Goal: Information Seeking & Learning: Learn about a topic

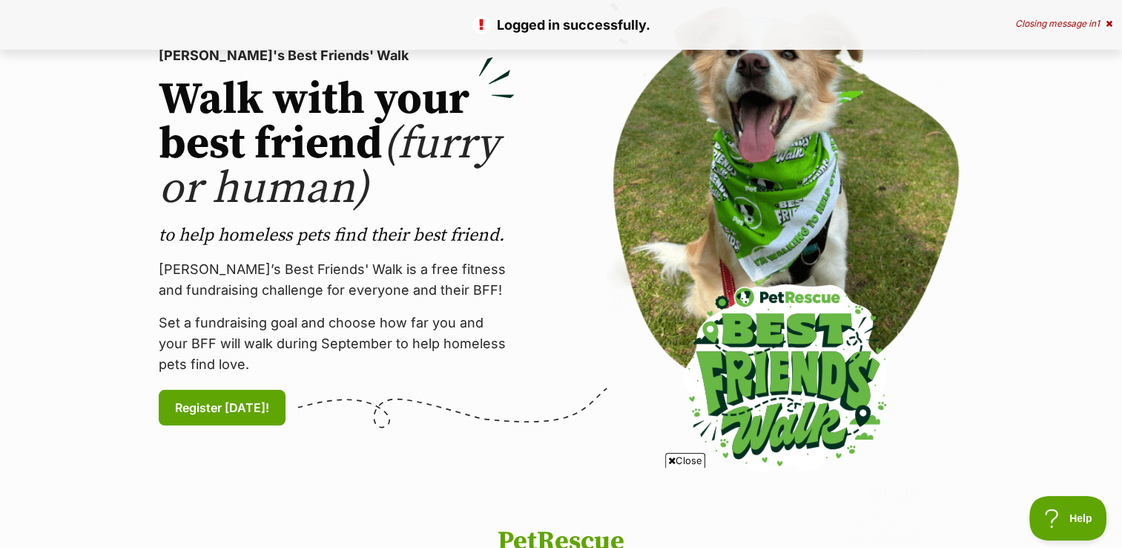
scroll to position [11, 0]
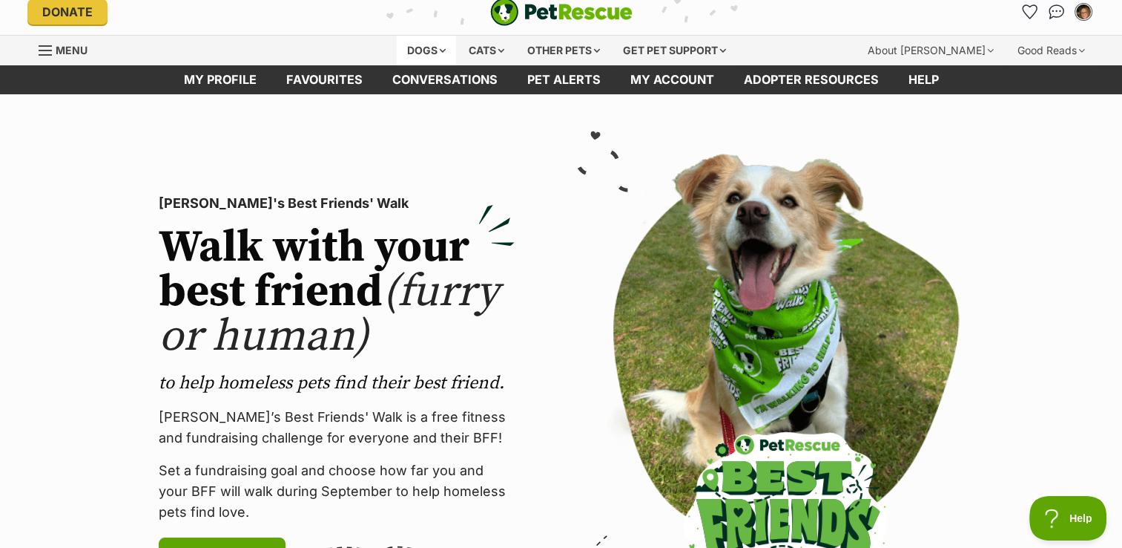
click at [439, 47] on div "Dogs" at bounding box center [426, 51] width 59 height 30
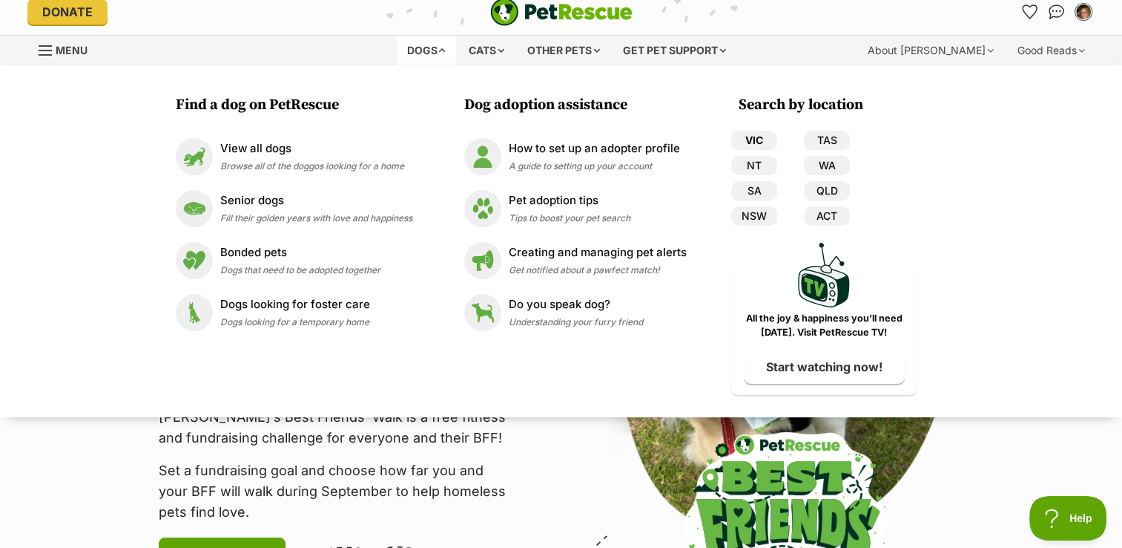
click at [763, 135] on link "VIC" at bounding box center [754, 140] width 46 height 19
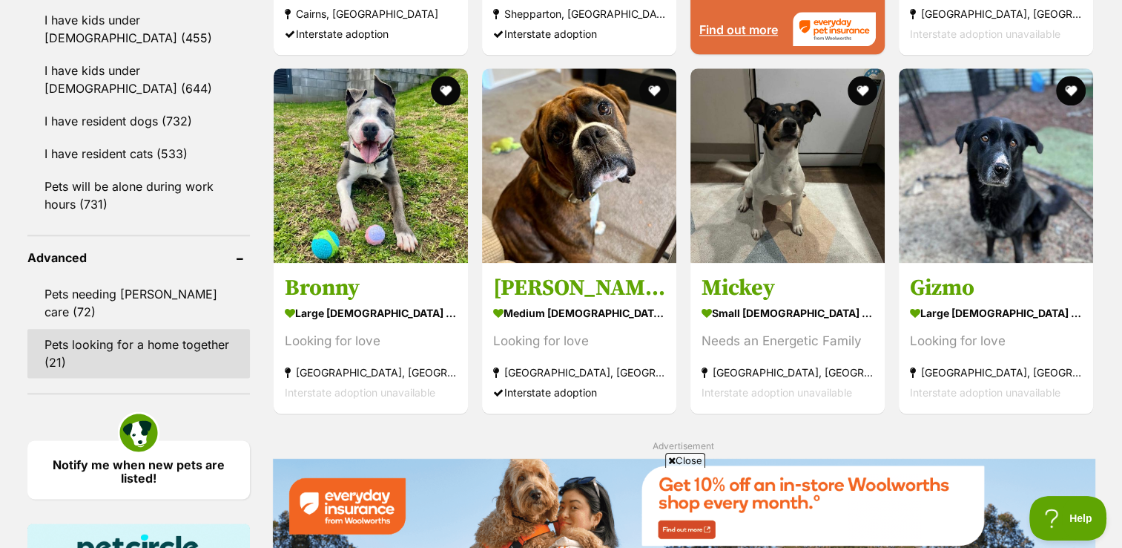
scroll to position [1634, 0]
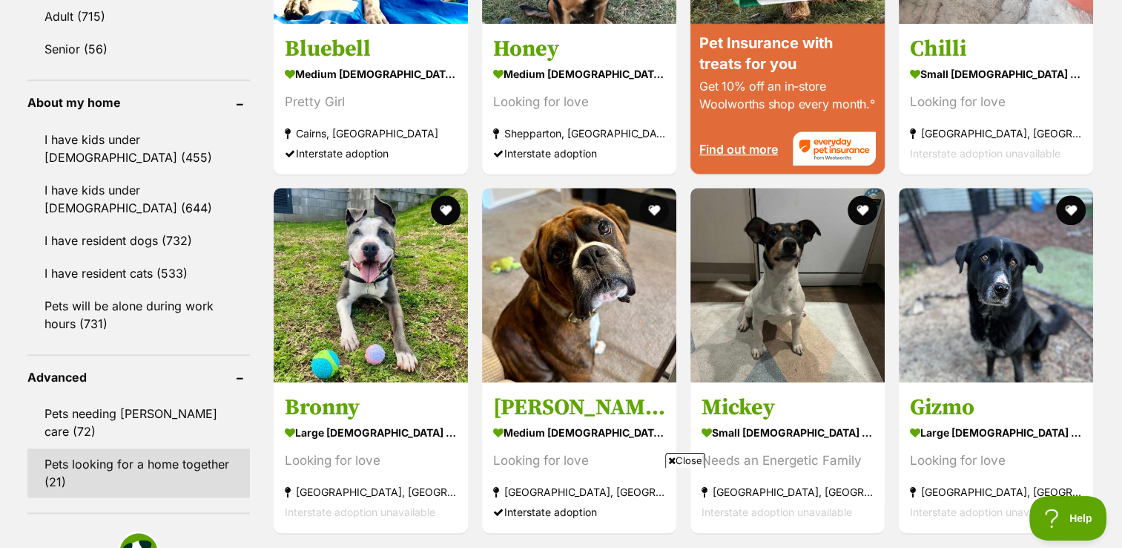
click at [160, 310] on link "Pets will be alone during work hours (731)" at bounding box center [138, 314] width 223 height 49
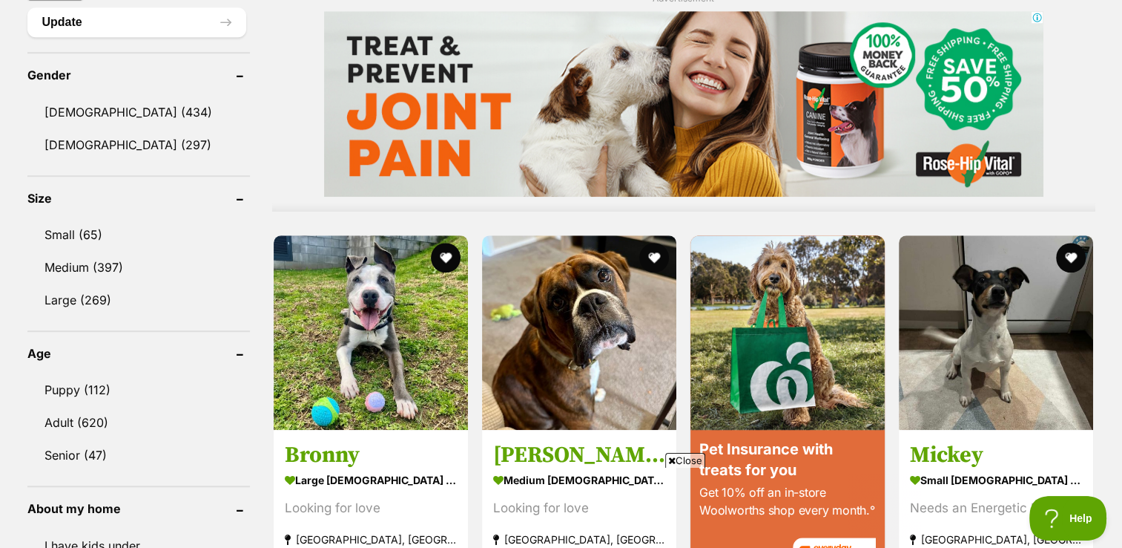
scroll to position [1245, 0]
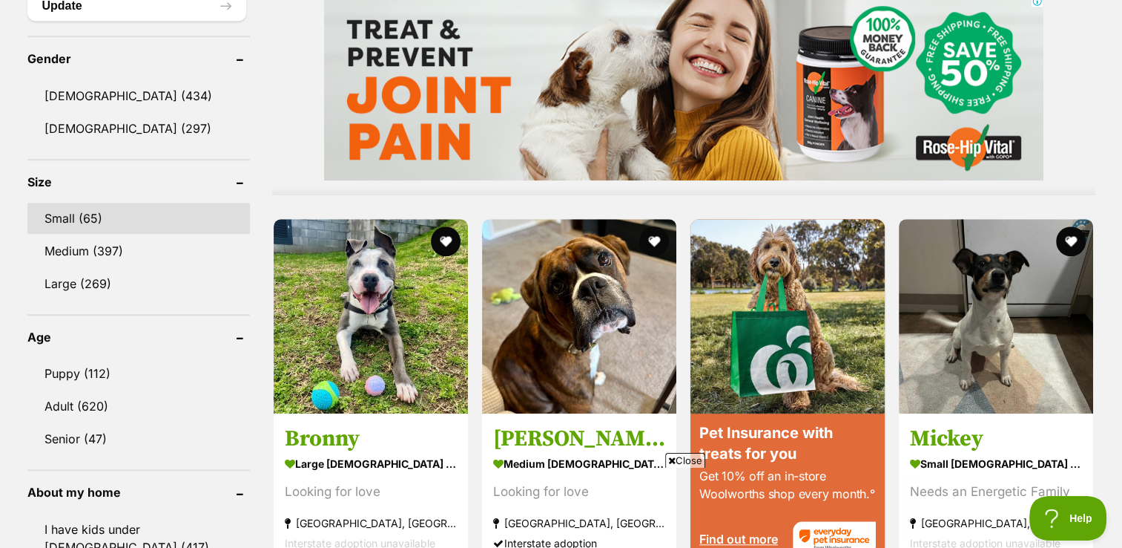
click at [102, 225] on link "Small (65)" at bounding box center [138, 218] width 223 height 31
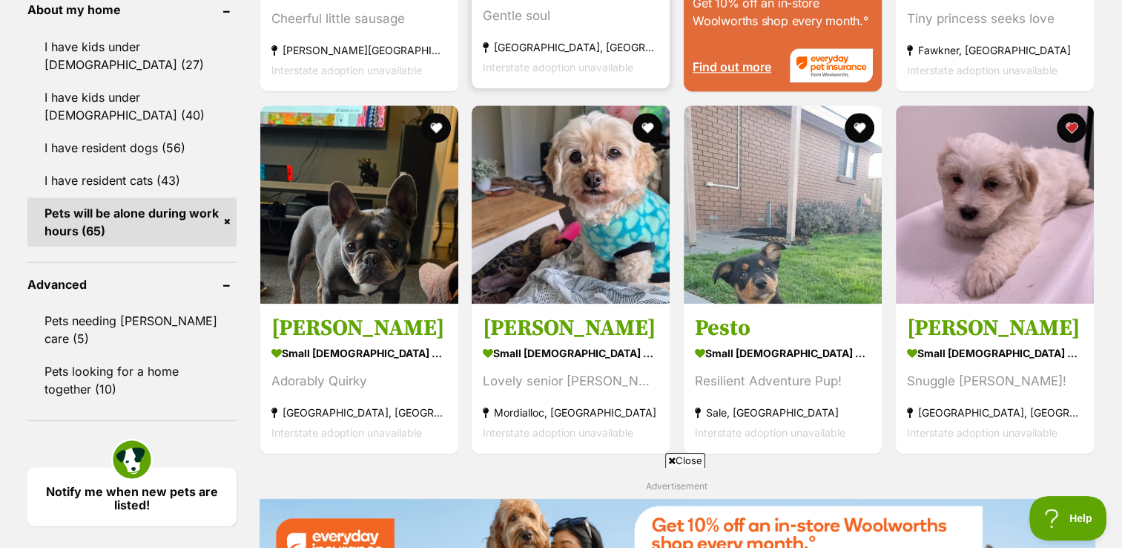
scroll to position [1729, 0]
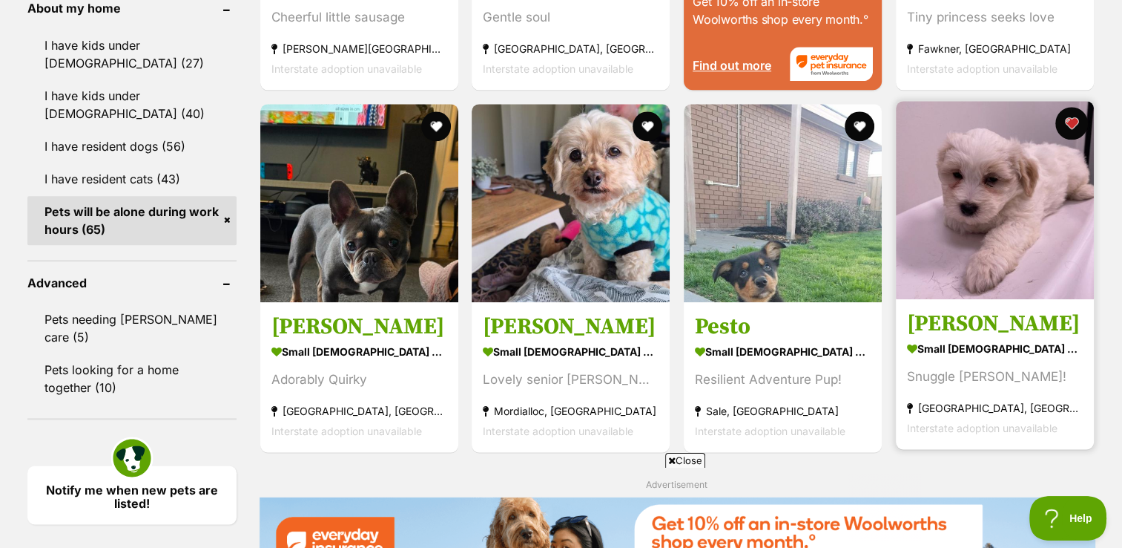
click at [1079, 125] on button "favourite" at bounding box center [1072, 123] width 33 height 33
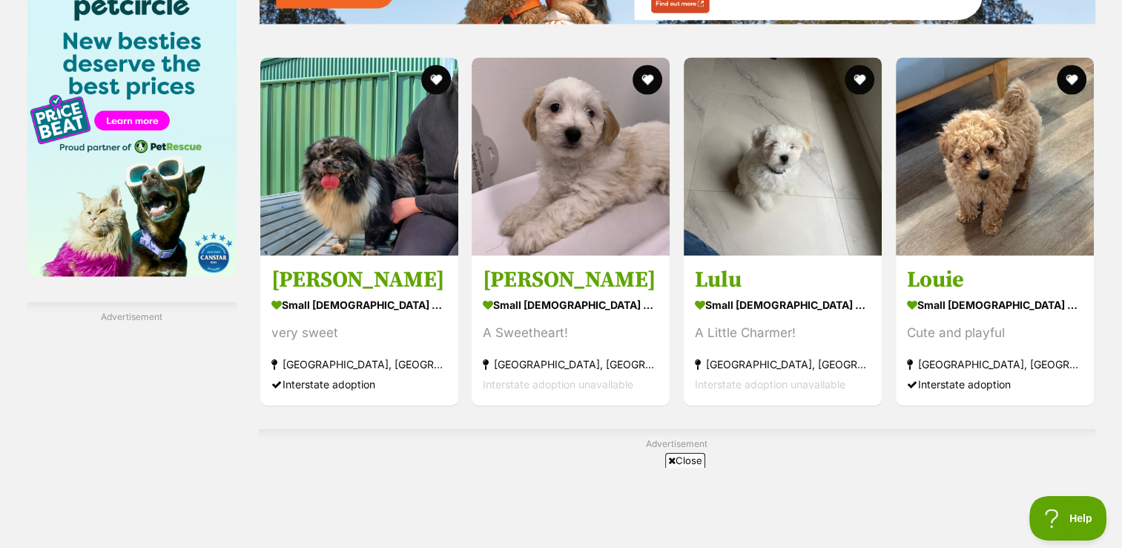
scroll to position [2294, 0]
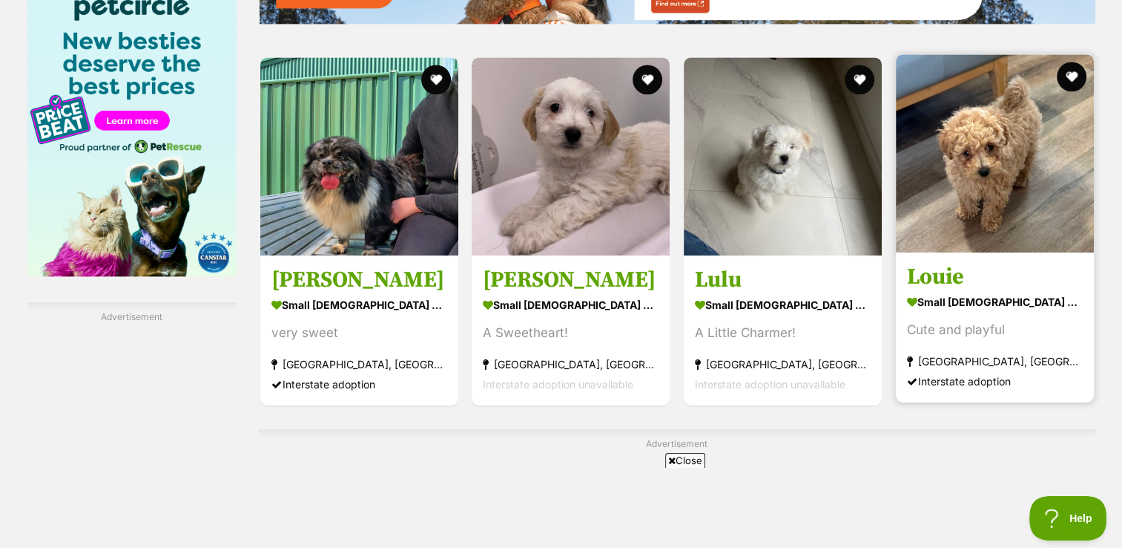
click at [950, 293] on strong "small [DEMOGRAPHIC_DATA] Dog" at bounding box center [995, 302] width 176 height 22
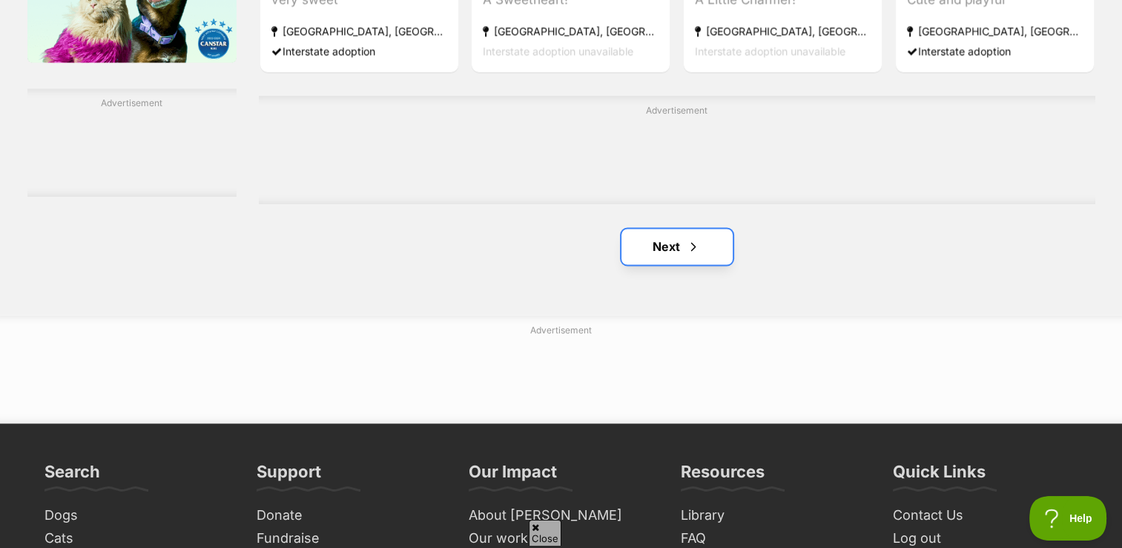
click at [653, 237] on link "Next" at bounding box center [677, 246] width 111 height 36
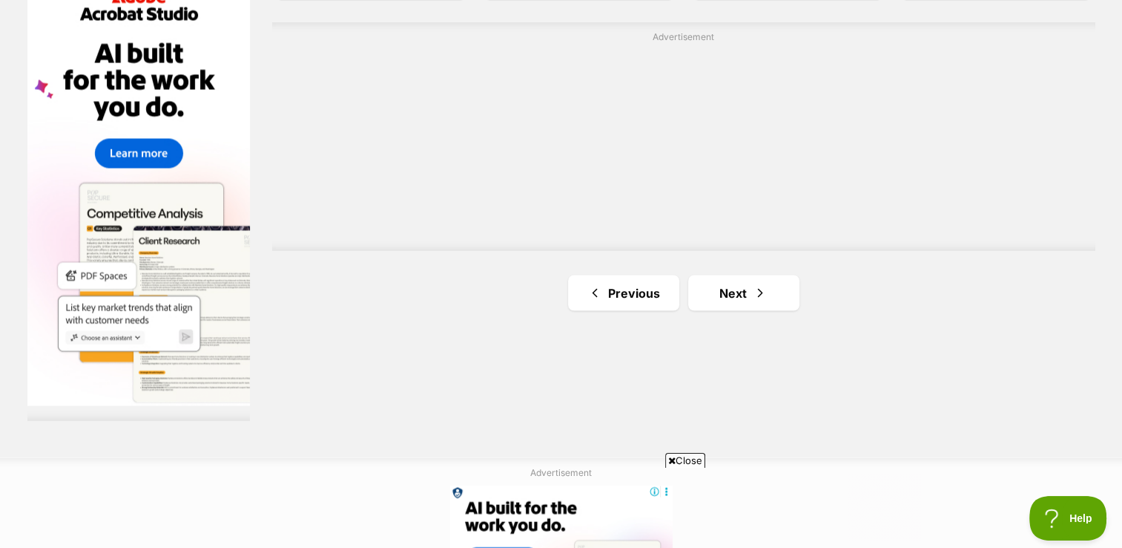
scroll to position [2694, 0]
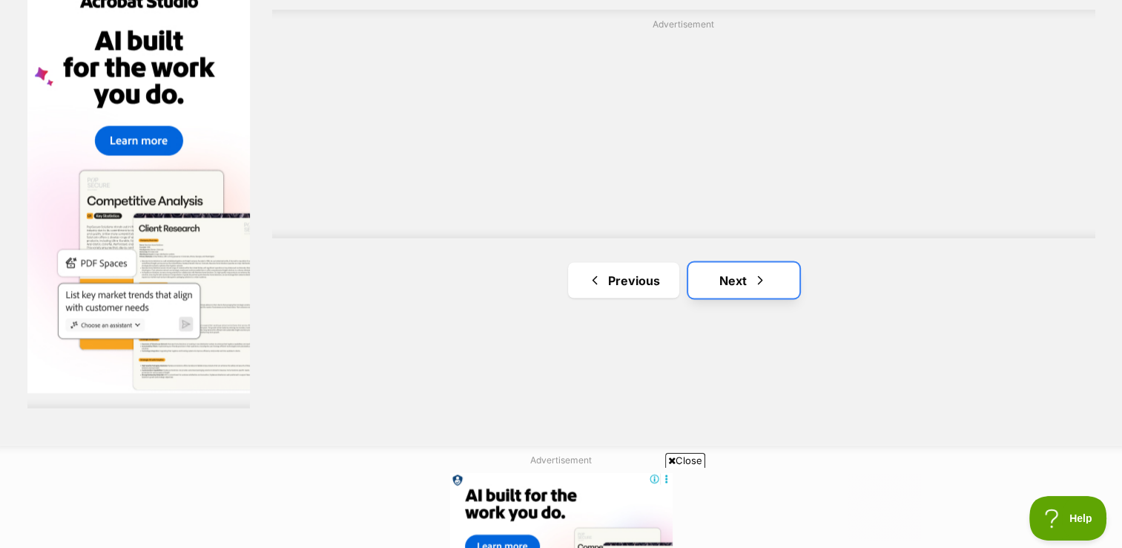
click at [740, 284] on link "Next" at bounding box center [743, 280] width 111 height 36
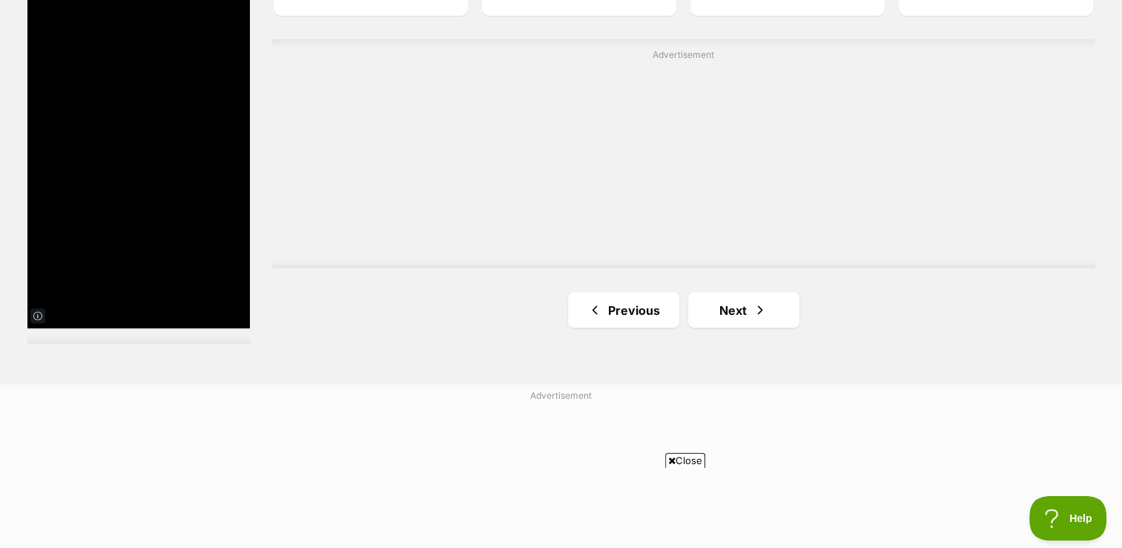
scroll to position [2760, 0]
click at [742, 308] on link "Next" at bounding box center [743, 309] width 111 height 36
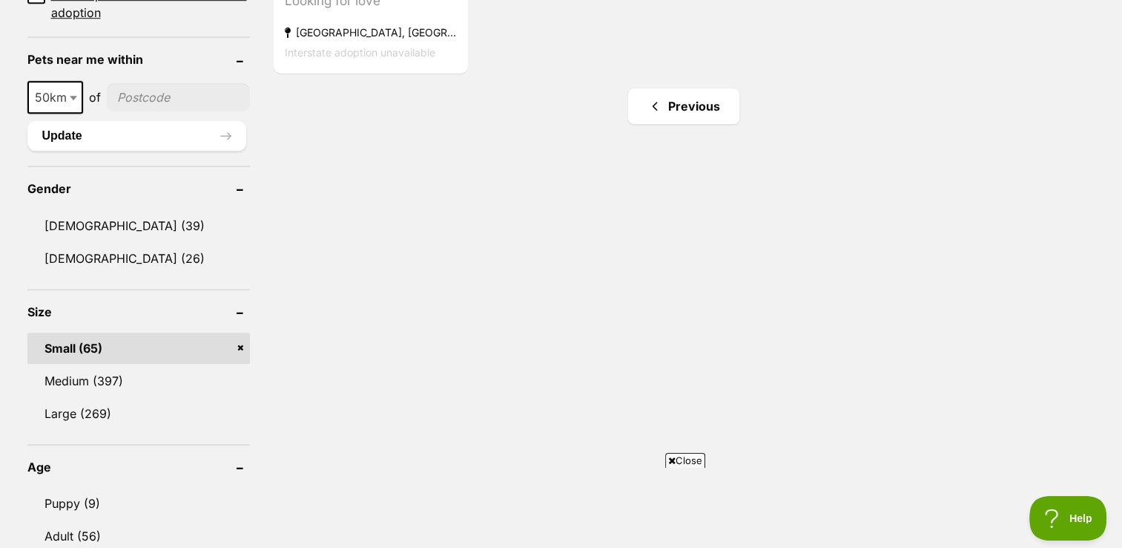
scroll to position [1116, 0]
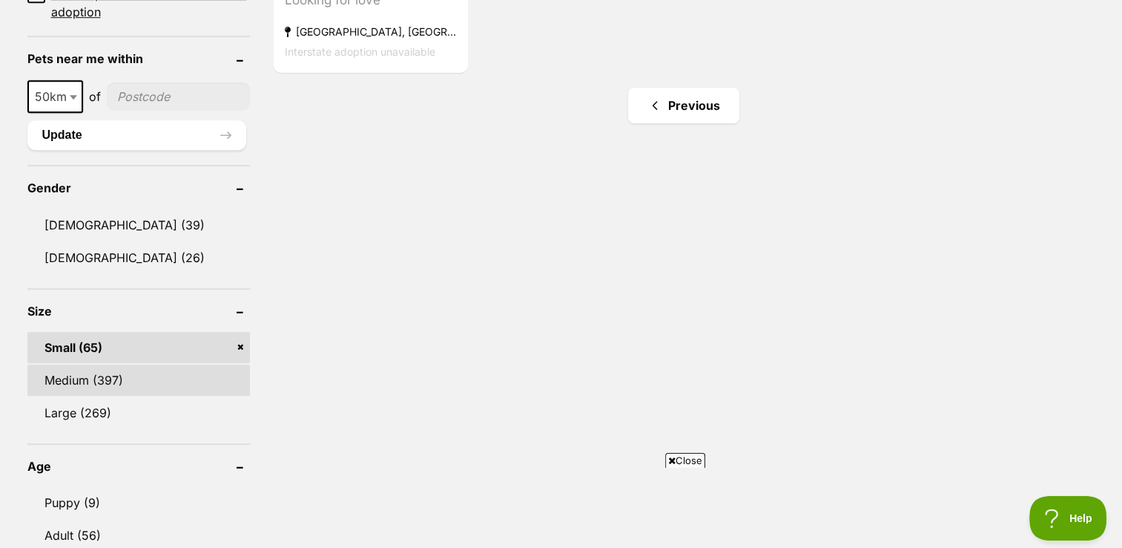
click at [116, 378] on link "Medium (397)" at bounding box center [138, 379] width 223 height 31
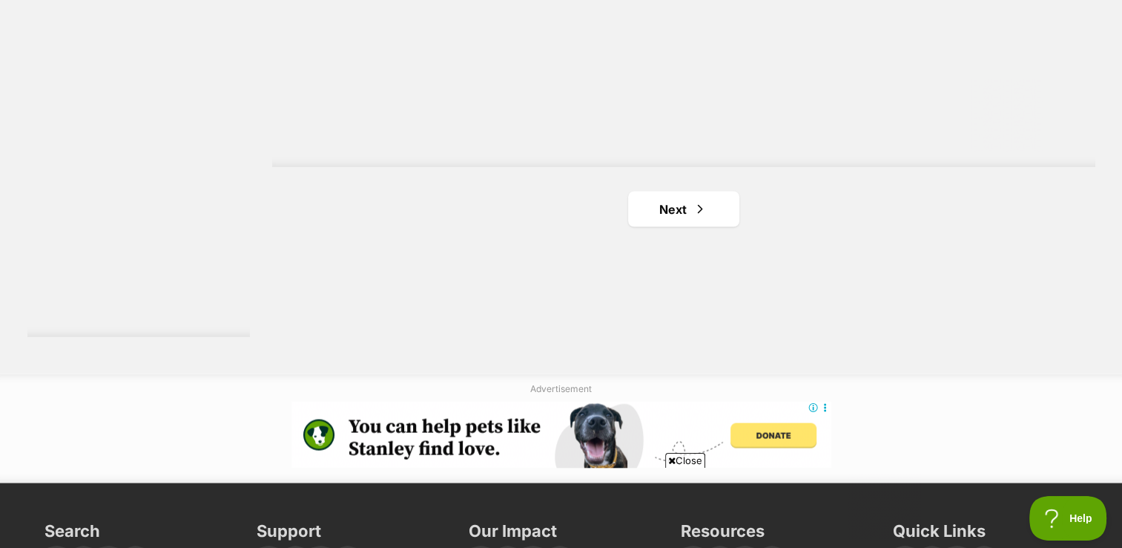
scroll to position [2771, 0]
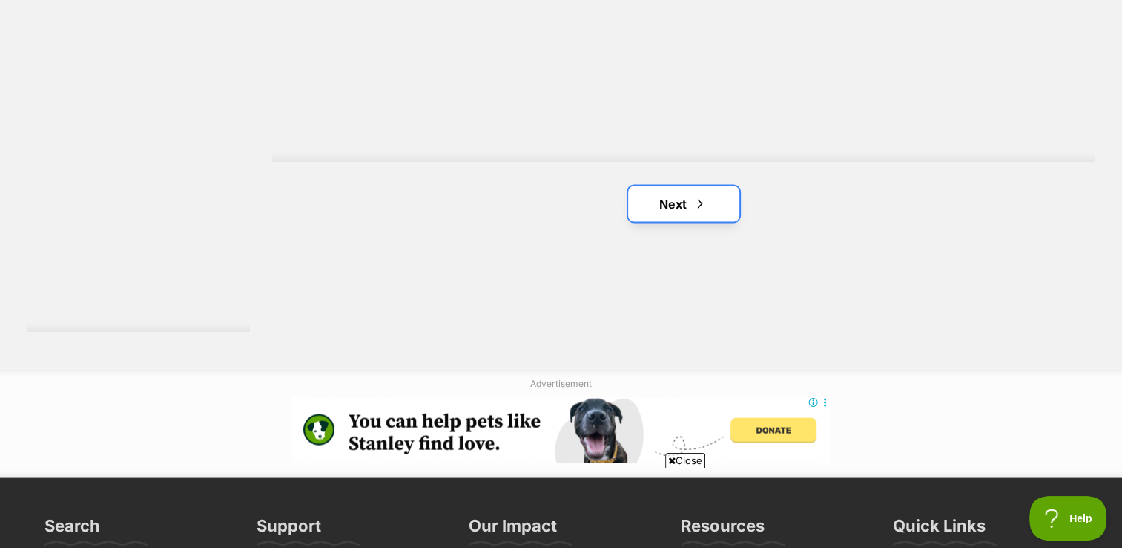
click at [688, 205] on link "Next" at bounding box center [683, 203] width 111 height 36
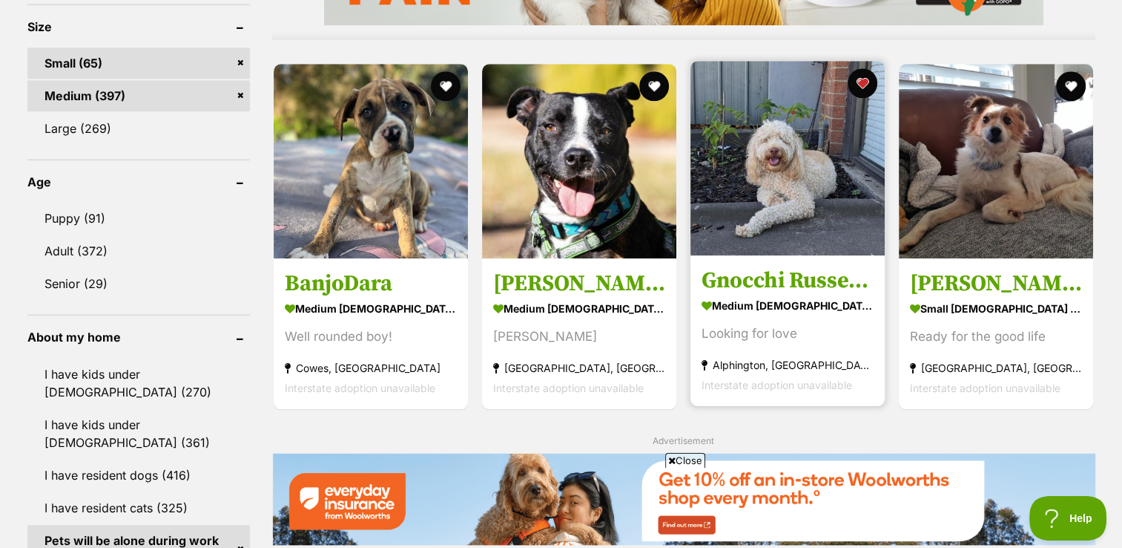
scroll to position [1414, 0]
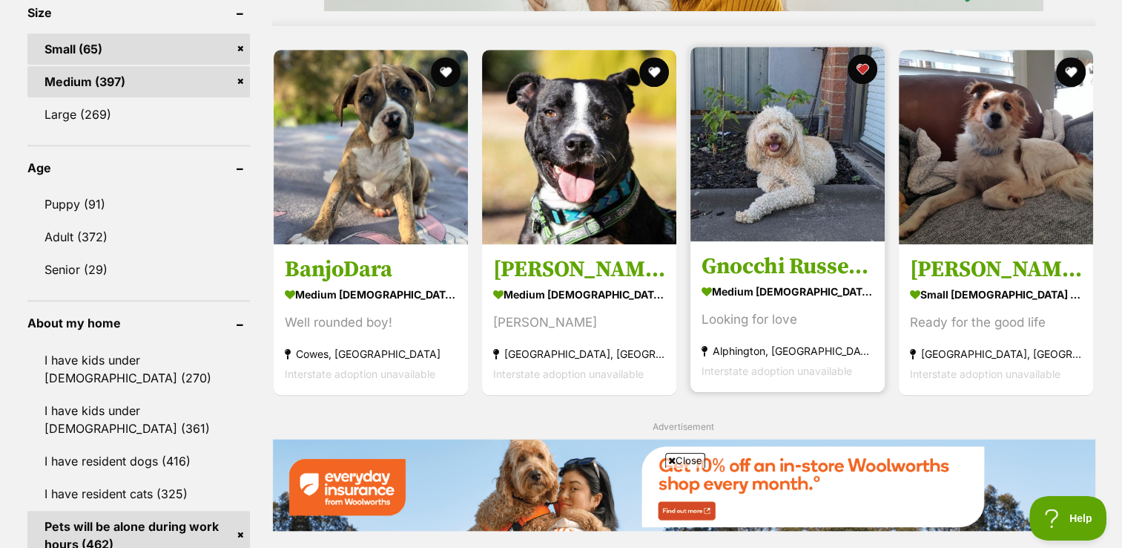
click at [747, 290] on strong "medium [DEMOGRAPHIC_DATA] Dog" at bounding box center [788, 291] width 172 height 22
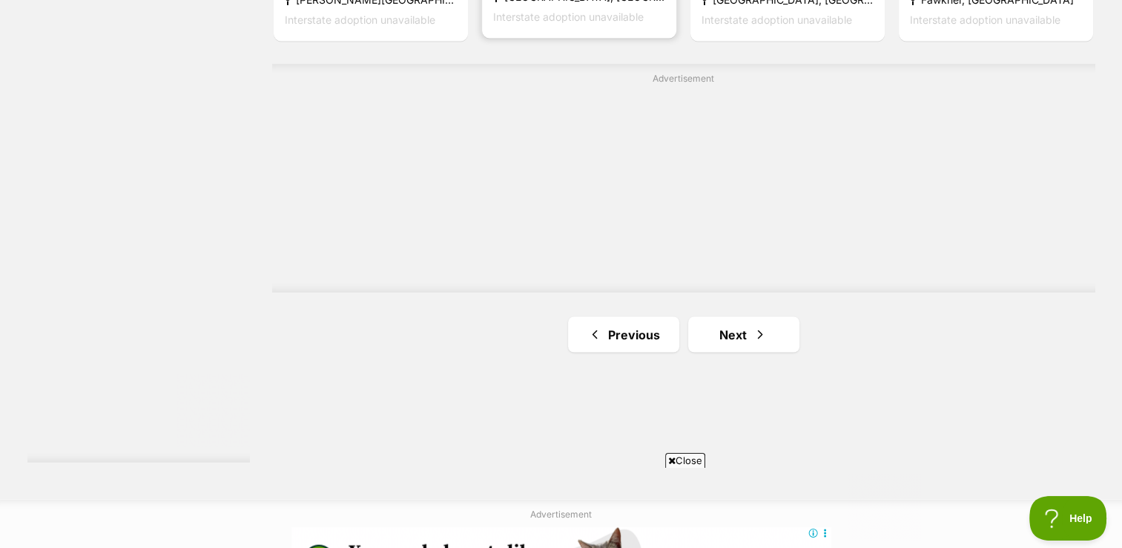
scroll to position [2641, 0]
click at [742, 315] on link "Next" at bounding box center [743, 333] width 111 height 36
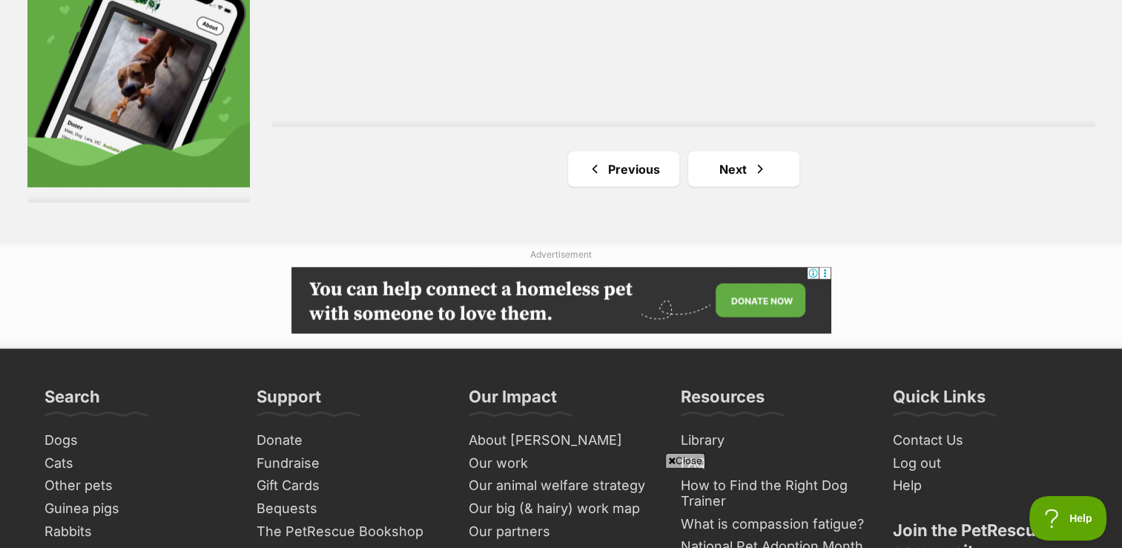
scroll to position [2944, 0]
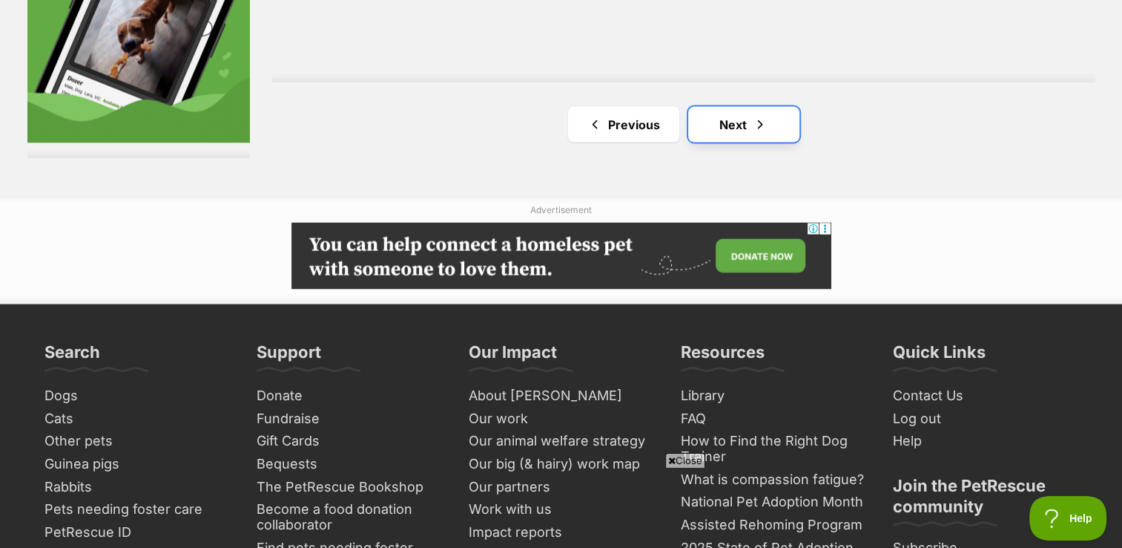
click at [751, 132] on link "Next" at bounding box center [743, 125] width 111 height 36
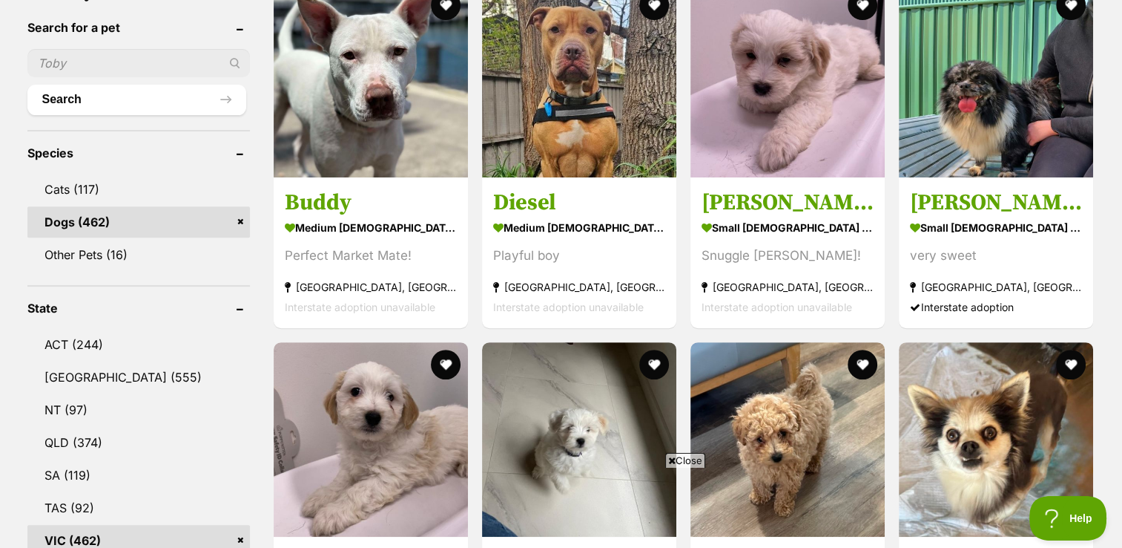
scroll to position [502, 0]
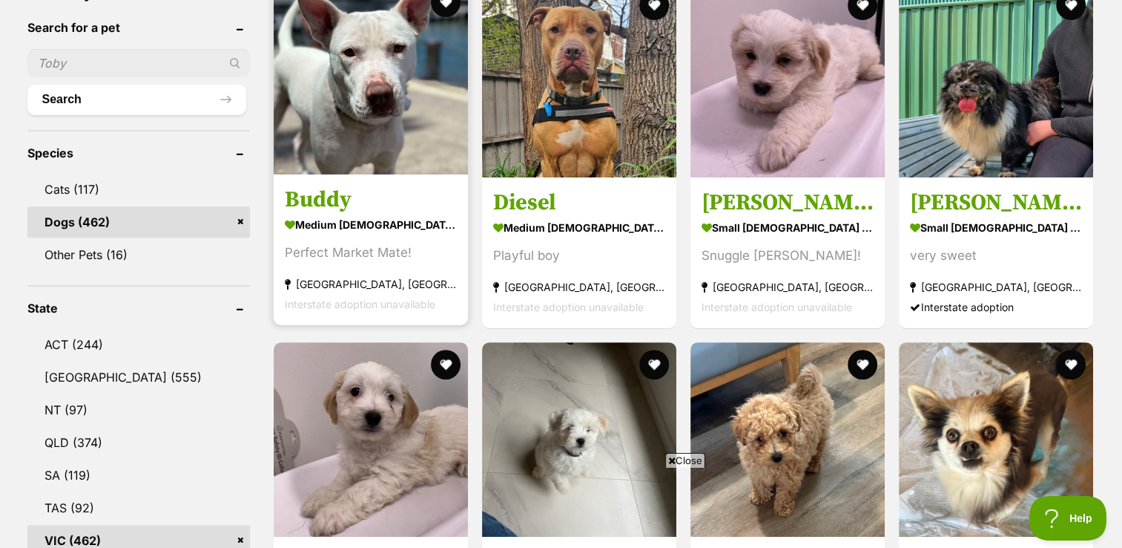
click at [341, 195] on h3 "Buddy" at bounding box center [371, 199] width 172 height 28
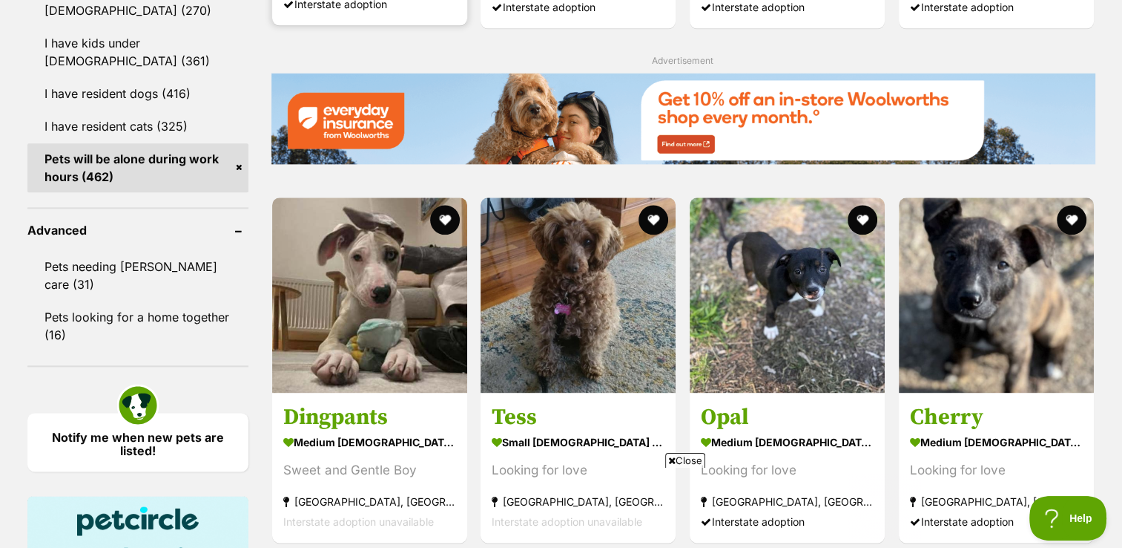
scroll to position [1782, 0]
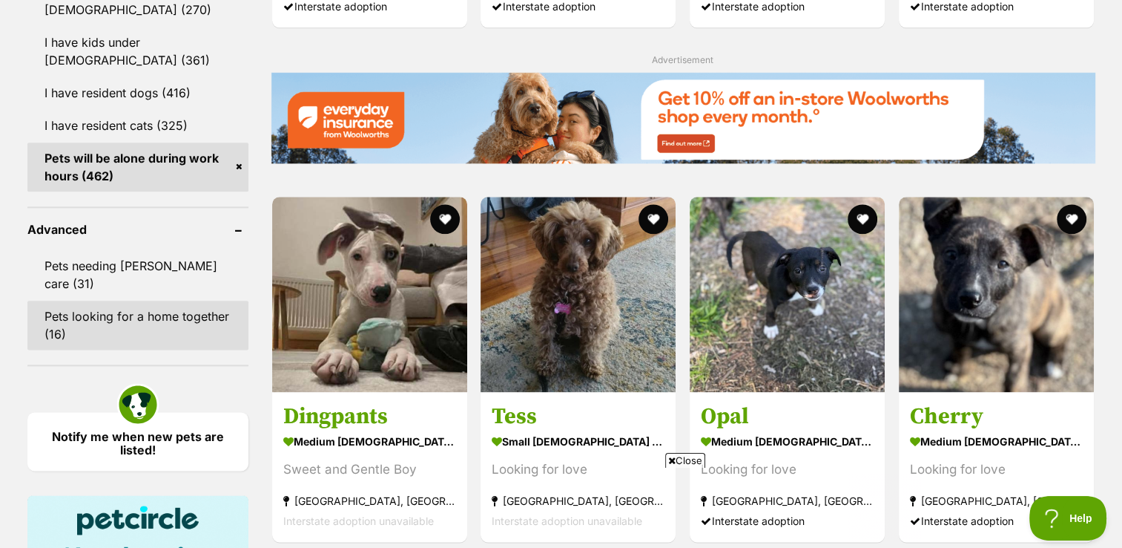
click at [139, 300] on link "Pets looking for a home together (16)" at bounding box center [137, 324] width 221 height 49
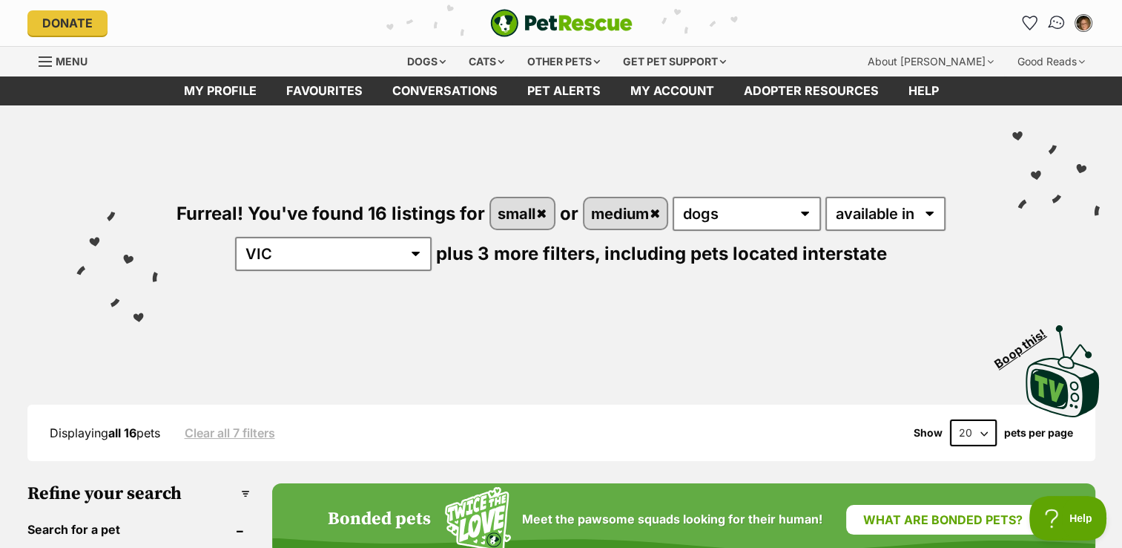
click at [1063, 24] on img "Conversations" at bounding box center [1057, 22] width 20 height 19
click at [1077, 24] on img "My account" at bounding box center [1083, 22] width 19 height 19
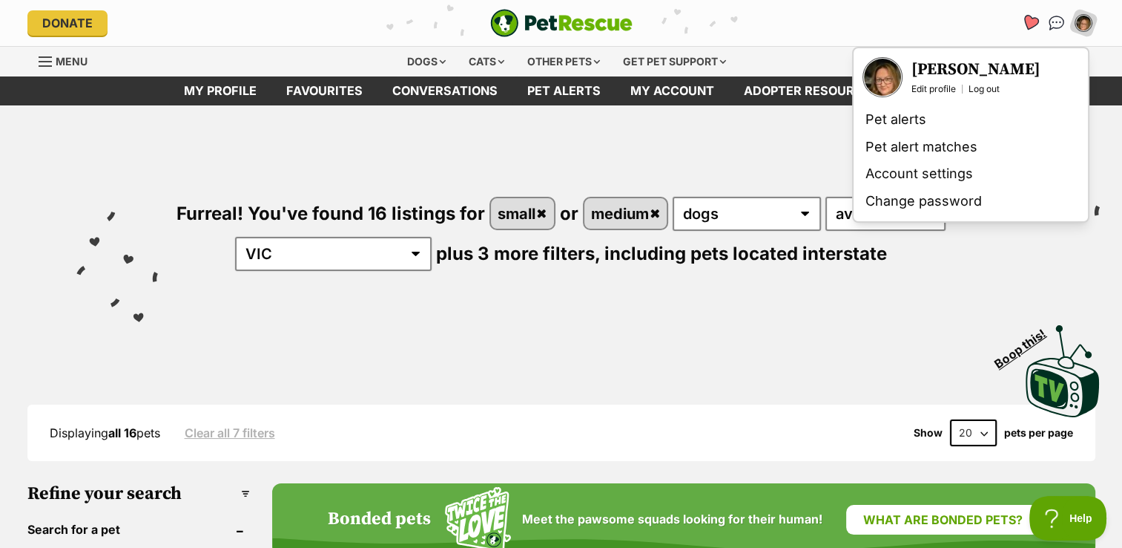
click at [1028, 19] on icon "Favourites" at bounding box center [1030, 22] width 18 height 17
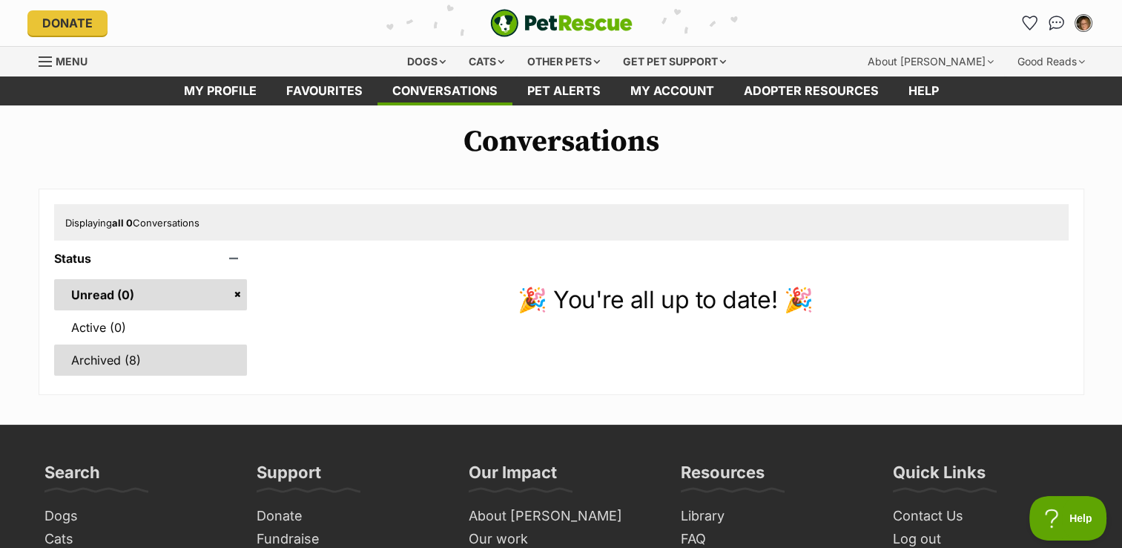
click at [155, 356] on link "Archived (8)" at bounding box center [151, 359] width 194 height 31
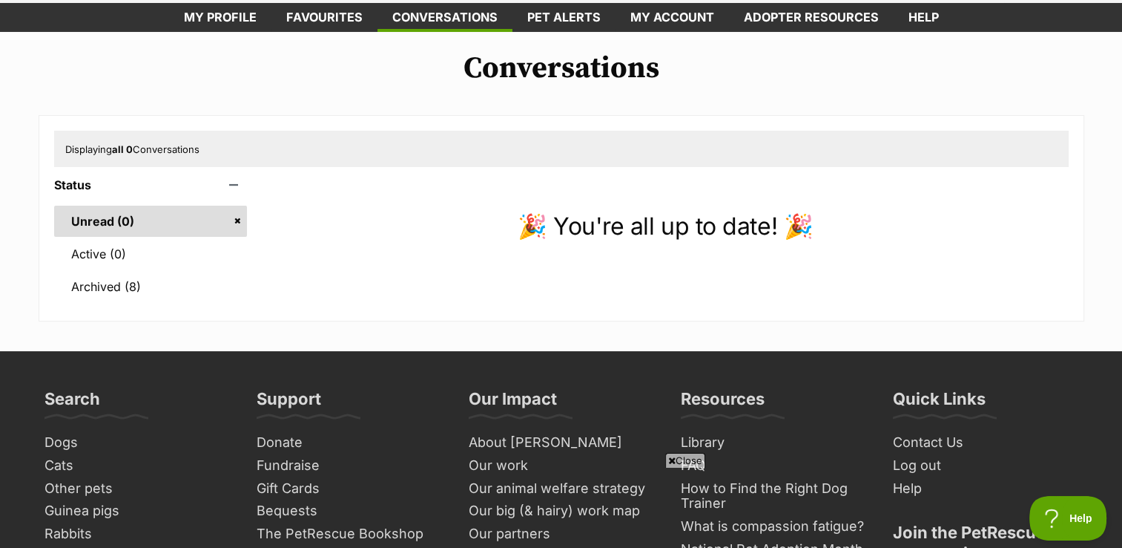
scroll to position [111, 0]
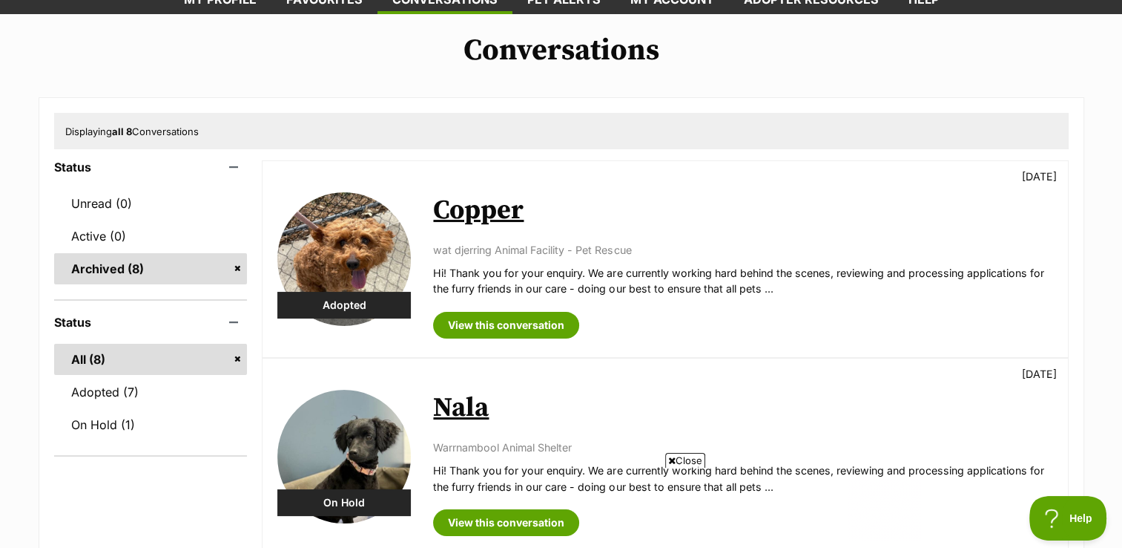
scroll to position [89, 0]
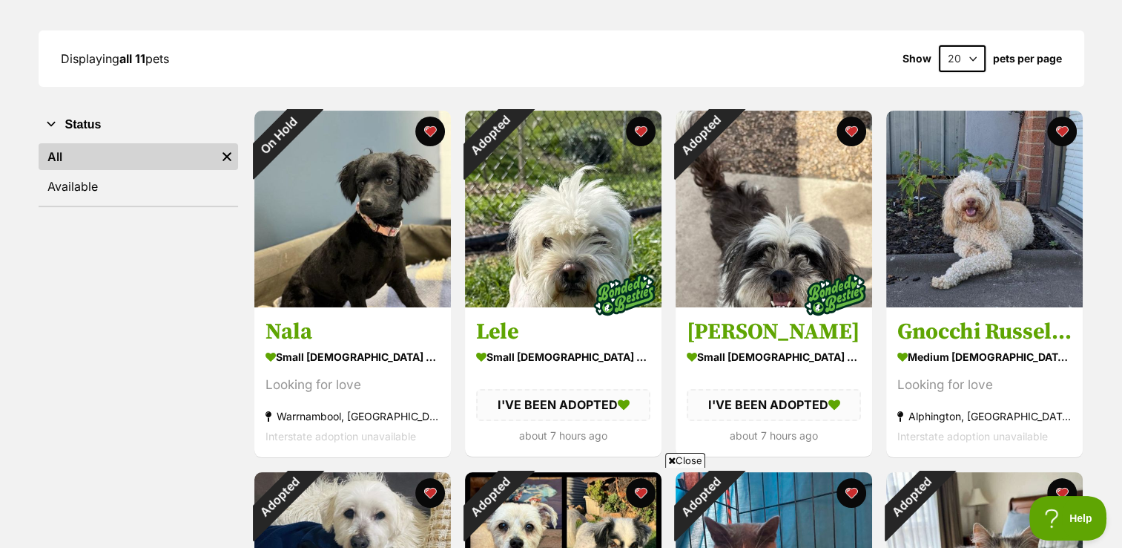
scroll to position [192, 0]
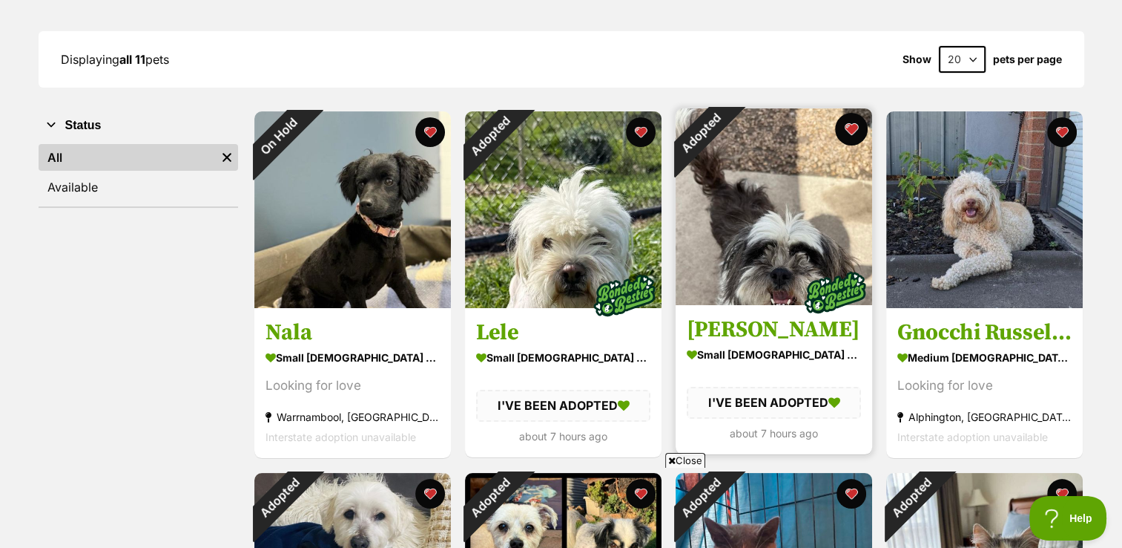
click at [844, 127] on button "favourite" at bounding box center [851, 129] width 33 height 33
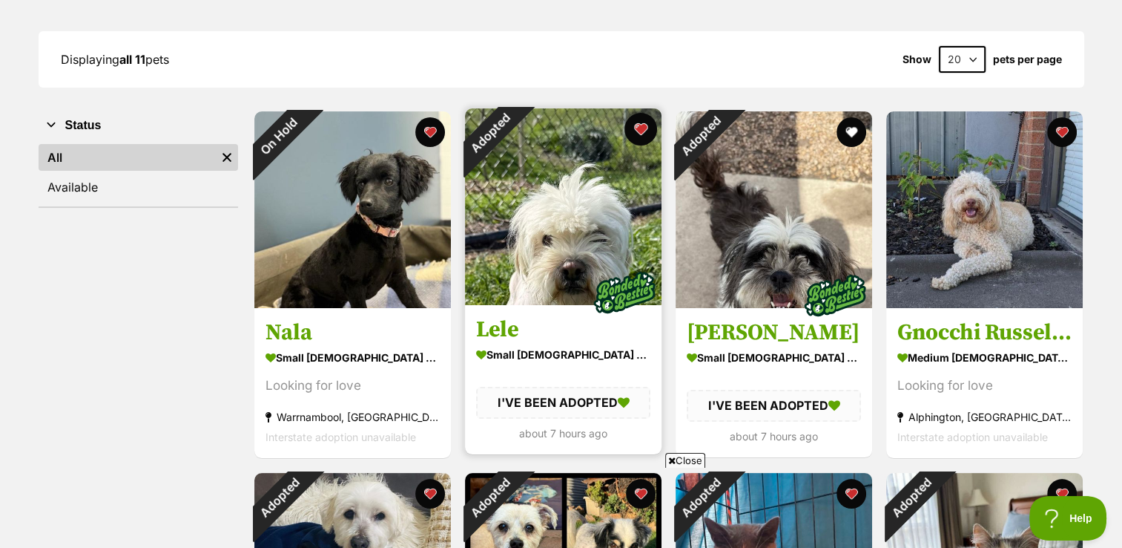
click at [639, 125] on button "favourite" at bounding box center [641, 129] width 33 height 33
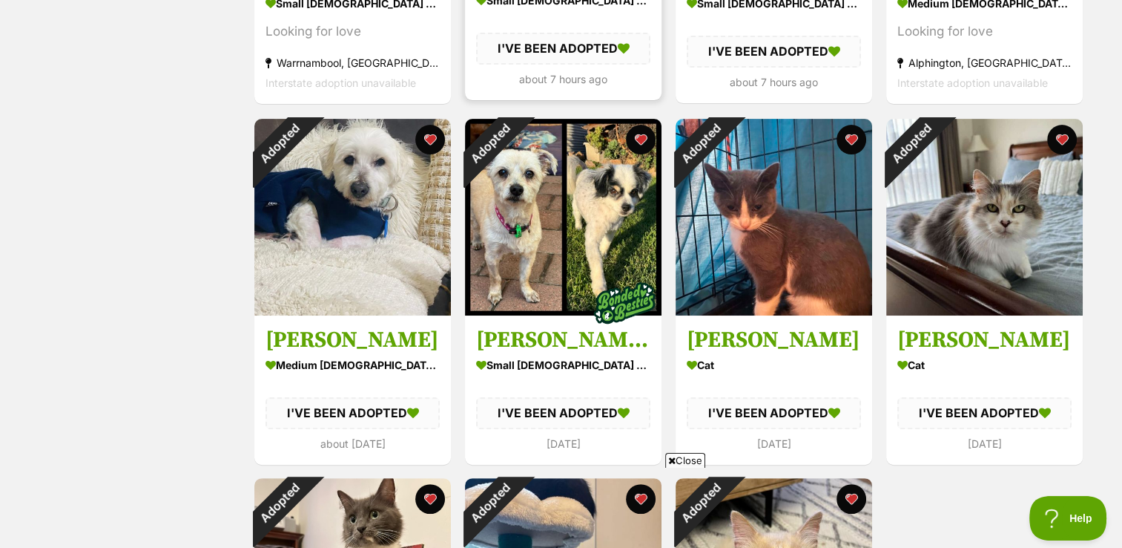
scroll to position [0, 0]
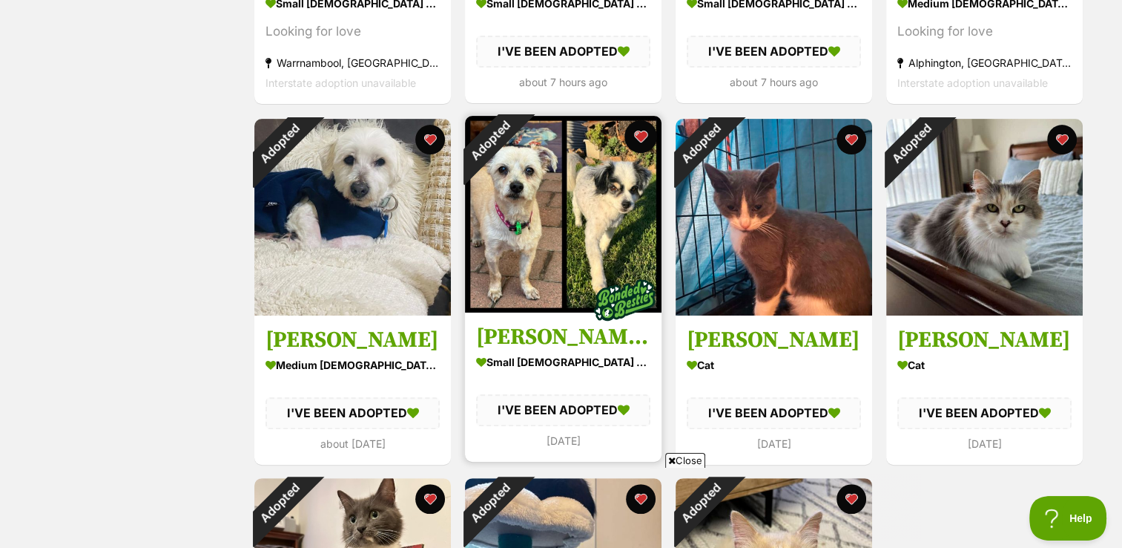
click at [637, 125] on button "favourite" at bounding box center [641, 136] width 33 height 33
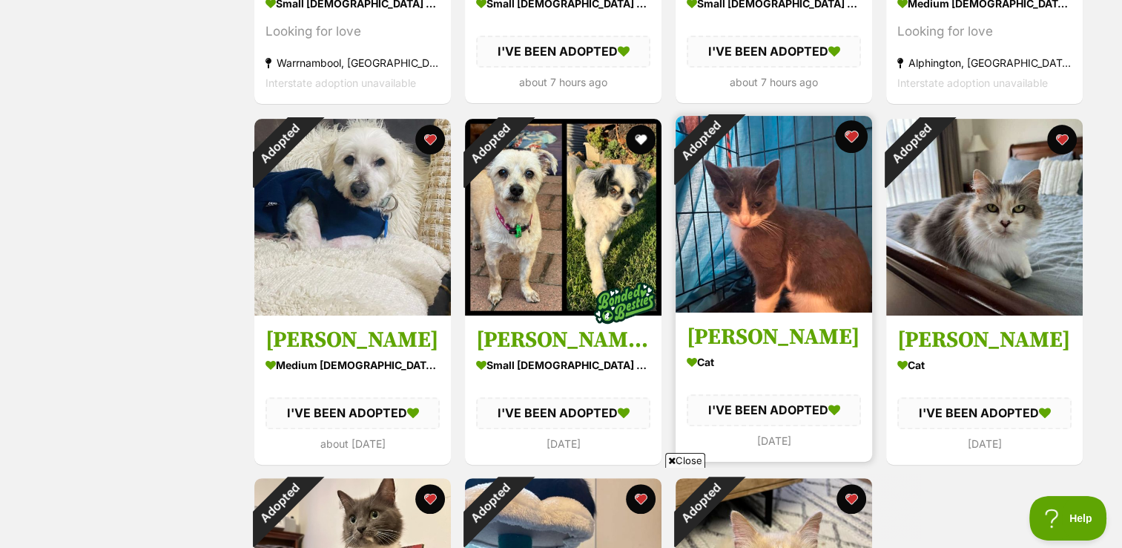
click at [855, 141] on button "favourite" at bounding box center [851, 136] width 33 height 33
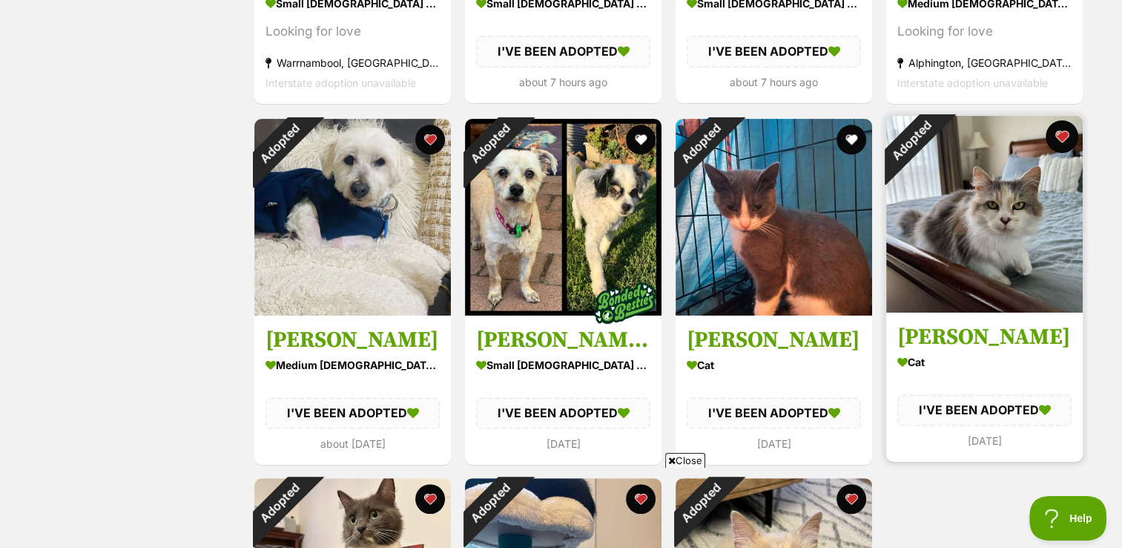
click at [1062, 134] on button "favourite" at bounding box center [1062, 136] width 33 height 33
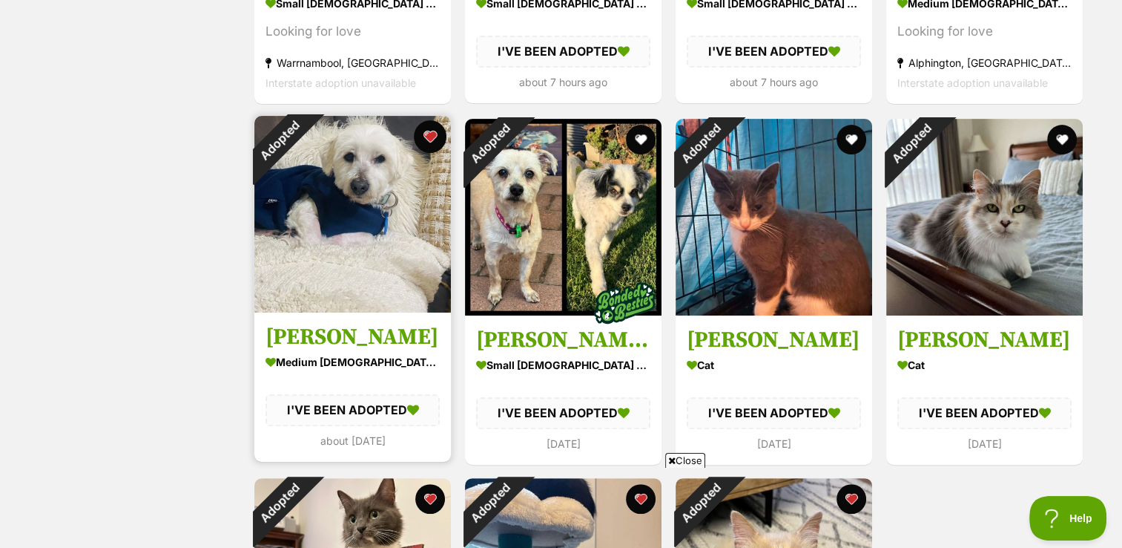
click at [424, 139] on button "favourite" at bounding box center [430, 136] width 33 height 33
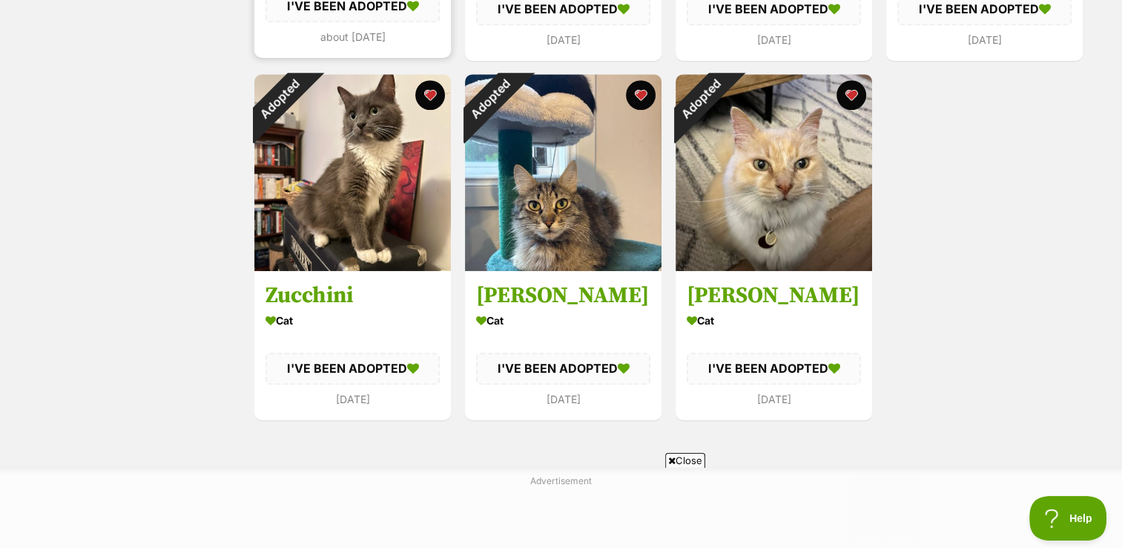
scroll to position [932, 0]
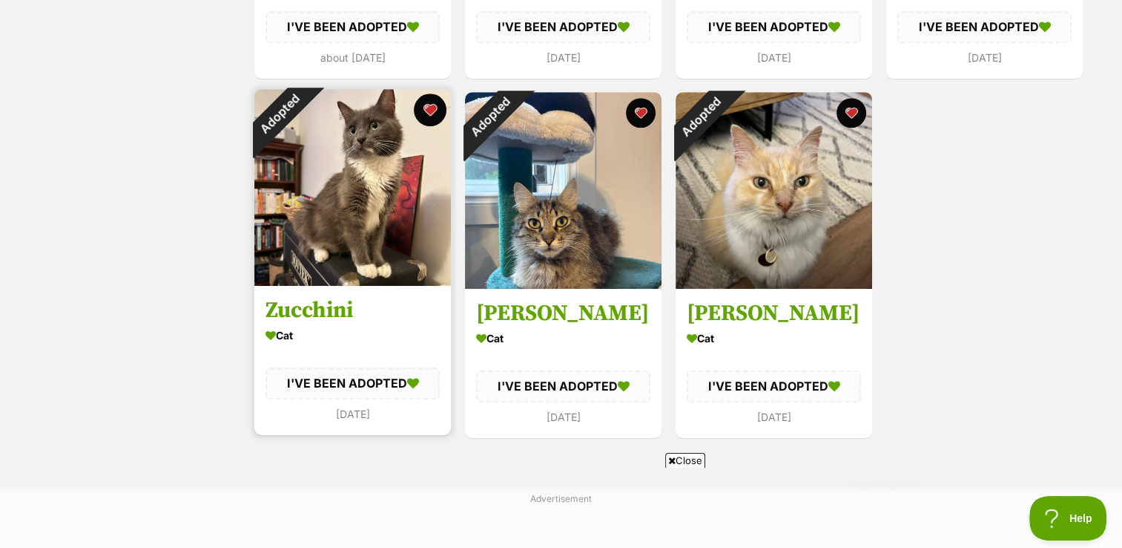
click at [427, 100] on button "favourite" at bounding box center [430, 109] width 33 height 33
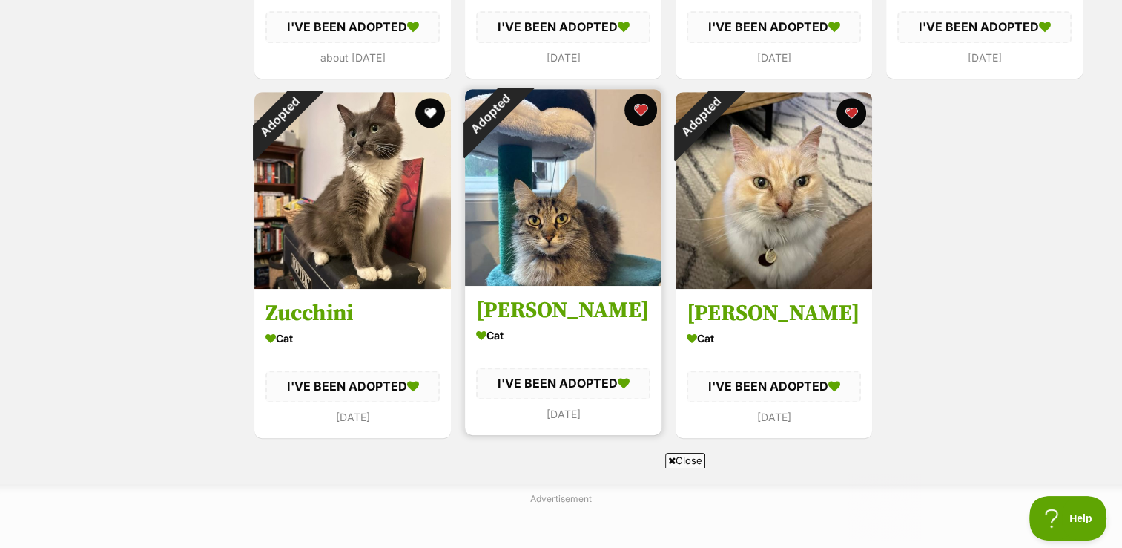
click at [648, 99] on button "favourite" at bounding box center [641, 109] width 33 height 33
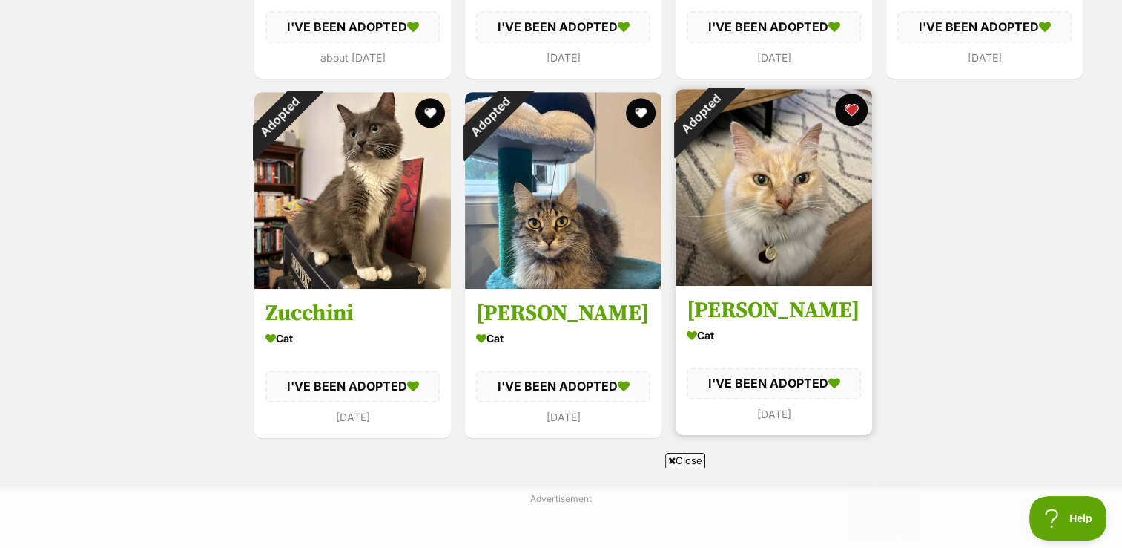
click at [846, 99] on button "favourite" at bounding box center [851, 109] width 33 height 33
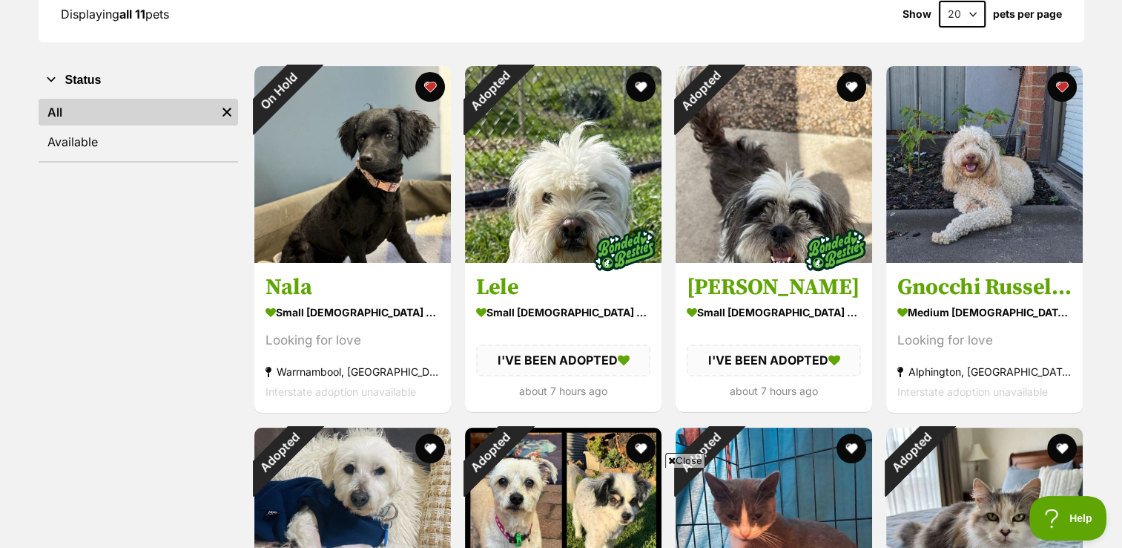
scroll to position [240, 0]
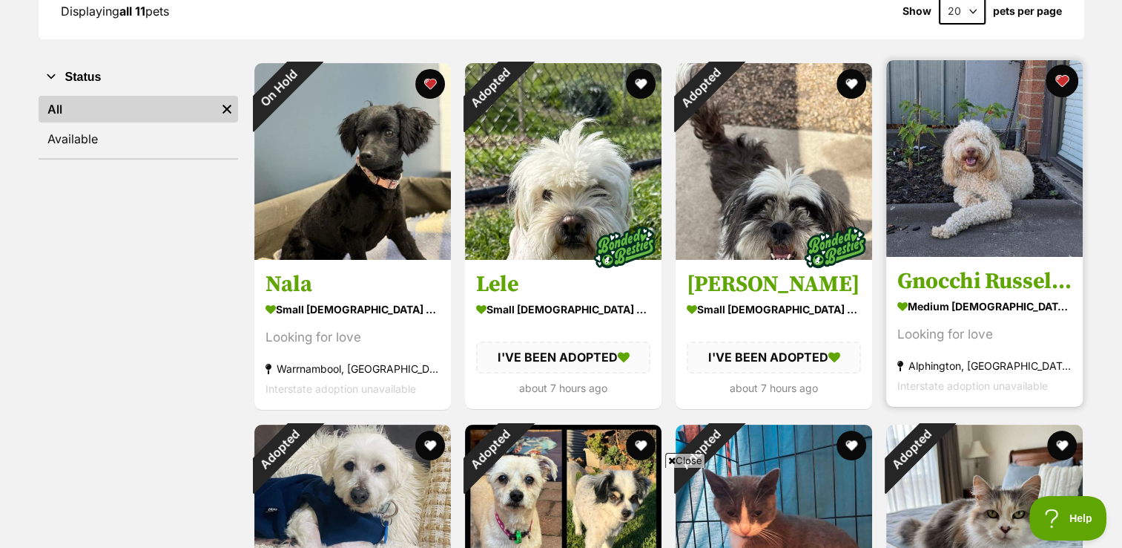
click at [1069, 82] on button "favourite" at bounding box center [1062, 81] width 33 height 33
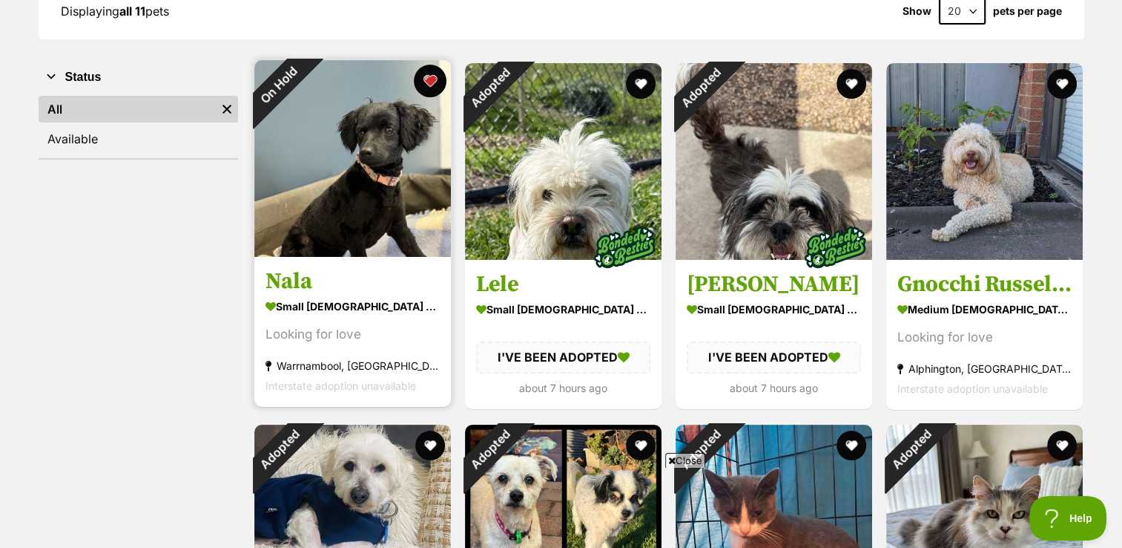
click at [418, 84] on button "favourite" at bounding box center [430, 81] width 33 height 33
